Goal: Communication & Community: Answer question/provide support

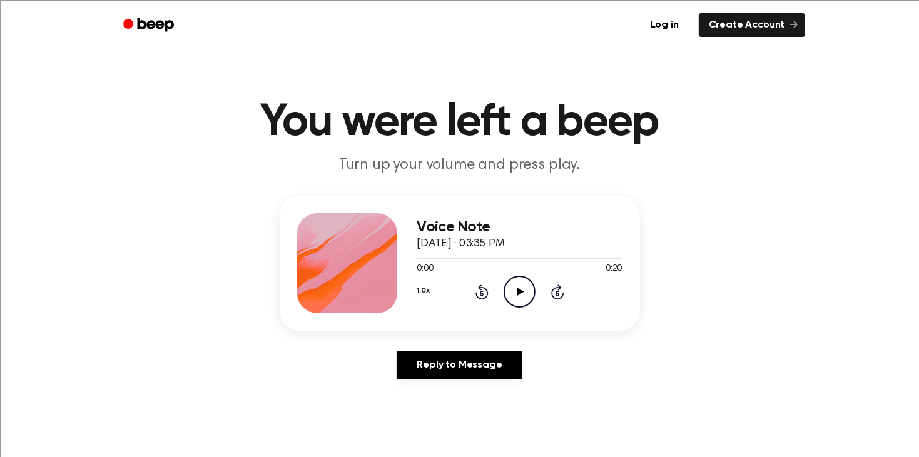
click at [520, 294] on icon at bounding box center [520, 292] width 7 height 8
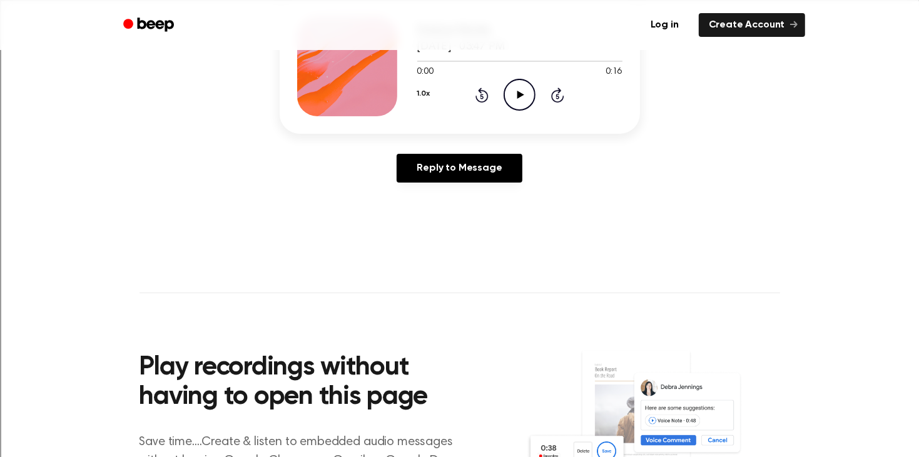
scroll to position [200, 0]
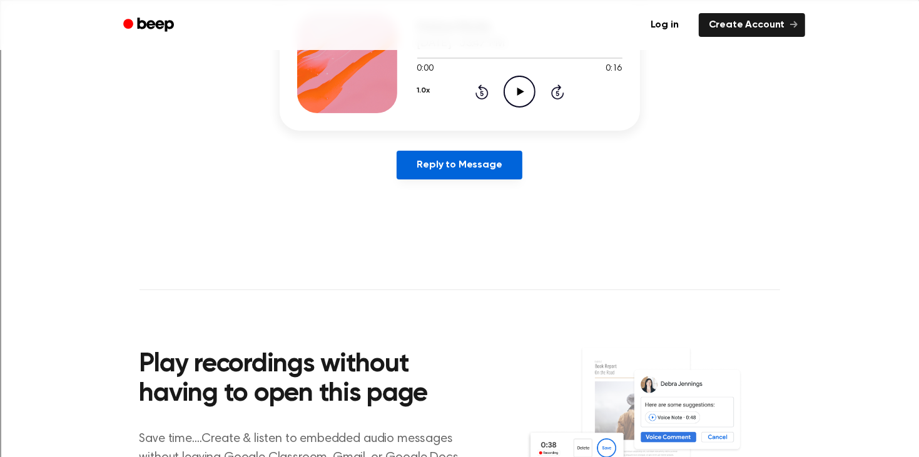
click at [493, 167] on link "Reply to Message" at bounding box center [458, 165] width 125 height 29
